Goal: Browse casually: Explore the website without a specific task or goal

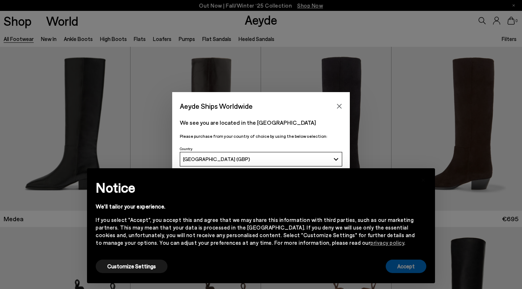
click at [405, 266] on button "Accept" at bounding box center [406, 266] width 41 height 13
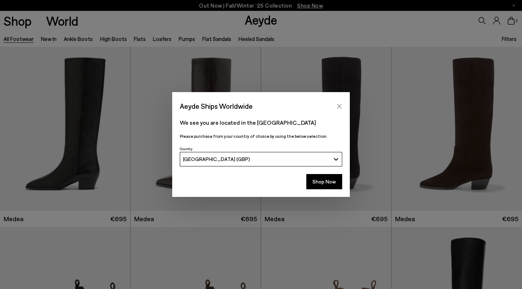
click at [339, 105] on icon "Close" at bounding box center [339, 106] width 5 height 5
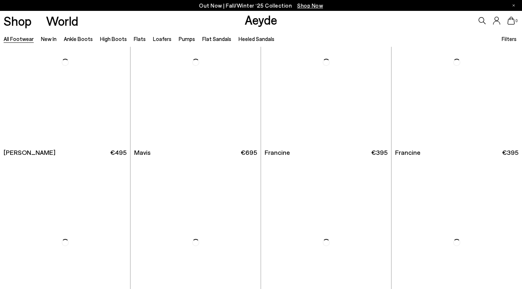
scroll to position [1150, 0]
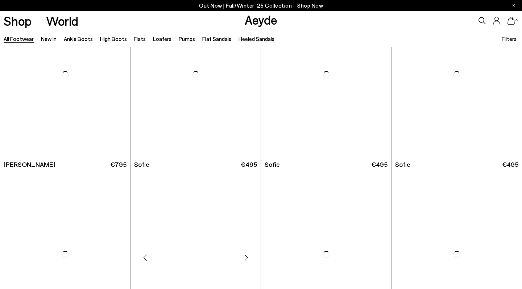
scroll to position [2214, 0]
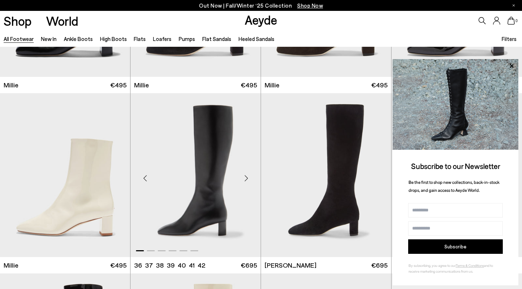
scroll to position [3193, 0]
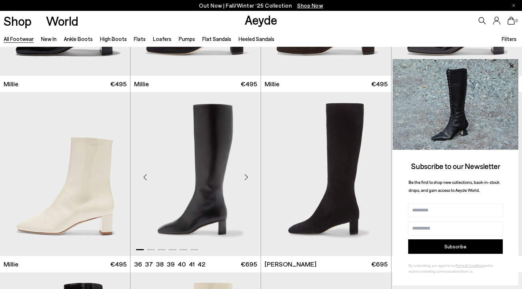
click at [214, 200] on img "1 / 6" at bounding box center [195, 173] width 130 height 163
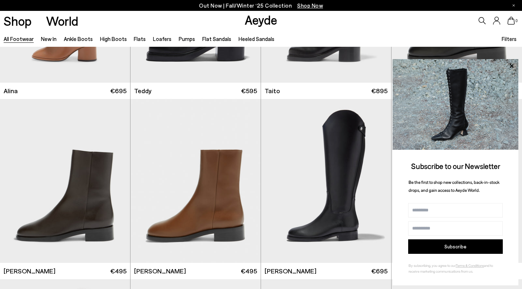
scroll to position [4087, 0]
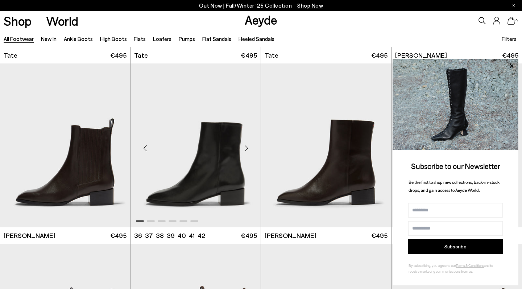
scroll to position [5023, 0]
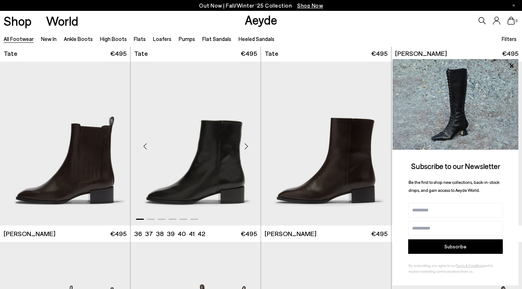
click at [181, 196] on img "1 / 6" at bounding box center [195, 143] width 130 height 163
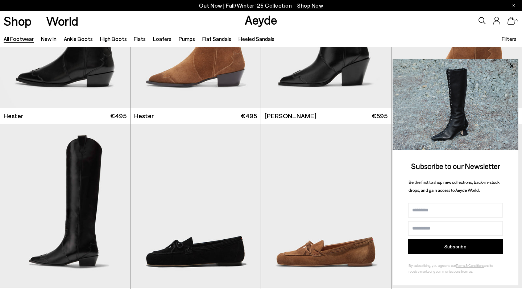
scroll to position [5581, 0]
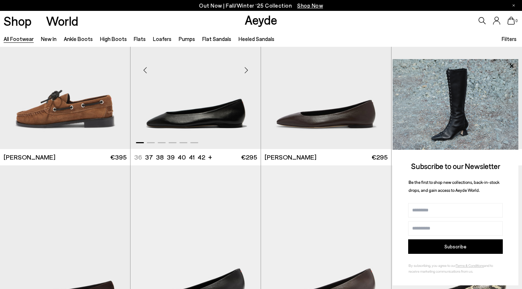
scroll to position [6723, 0]
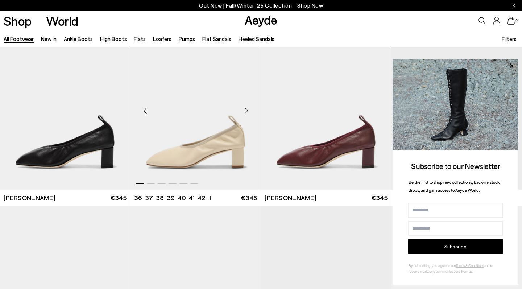
scroll to position [7407, 0]
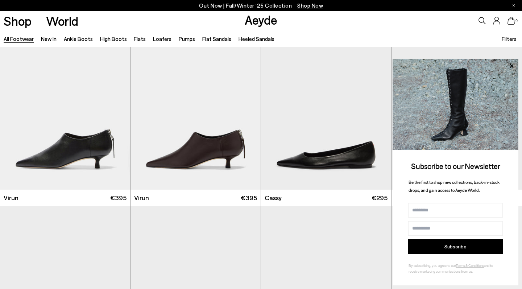
scroll to position [8478, 0]
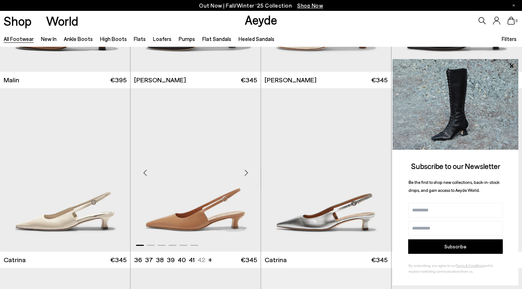
scroll to position [10876, 0]
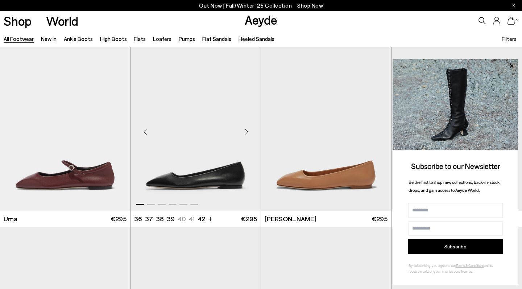
scroll to position [11696, 0]
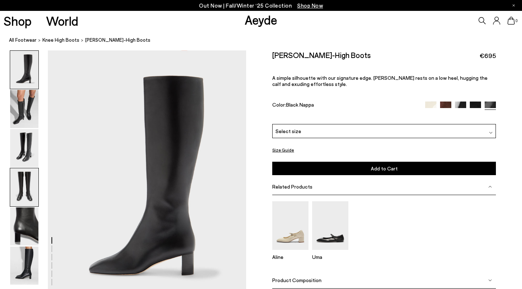
click at [21, 188] on img at bounding box center [24, 187] width 28 height 38
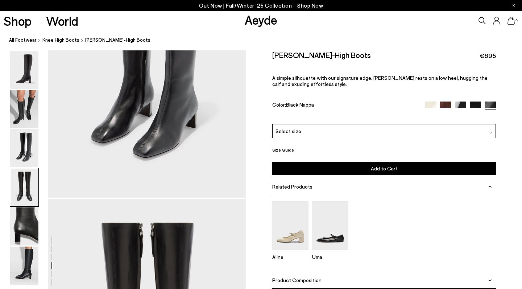
scroll to position [797, 0]
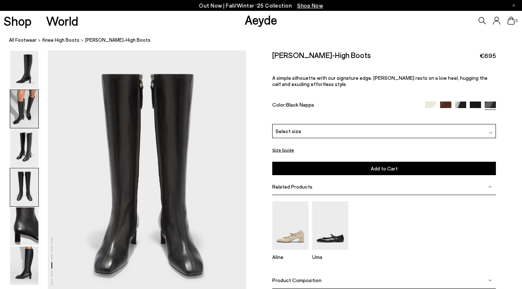
click at [24, 110] on img at bounding box center [24, 109] width 28 height 38
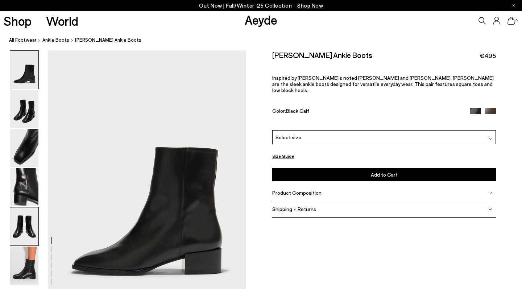
click at [24, 222] on img at bounding box center [24, 226] width 28 height 38
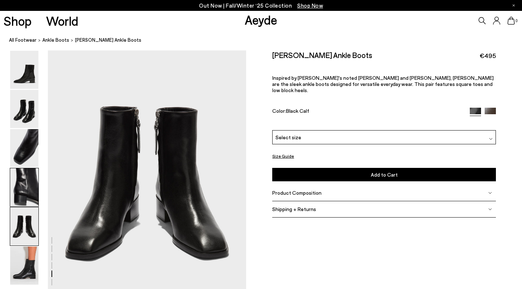
click at [31, 175] on img at bounding box center [24, 187] width 28 height 38
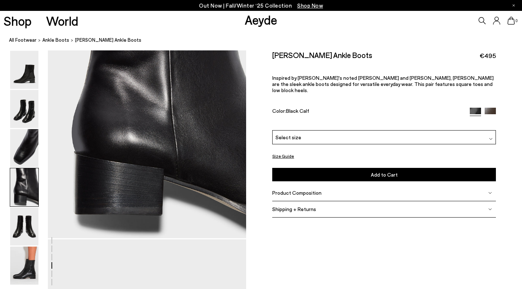
scroll to position [797, 0]
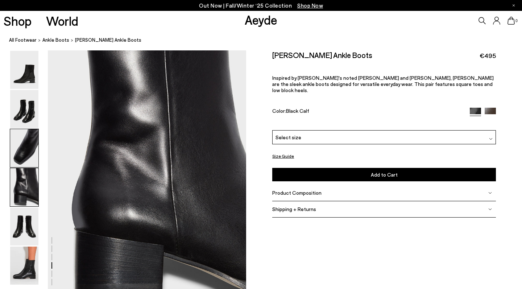
click at [32, 152] on img at bounding box center [24, 148] width 28 height 38
